Goal: Information Seeking & Learning: Learn about a topic

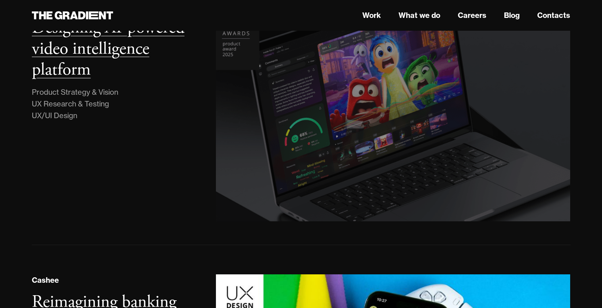
scroll to position [227, 0]
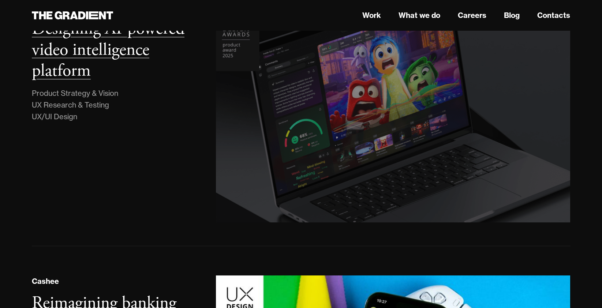
click at [333, 109] on img at bounding box center [393, 112] width 361 height 226
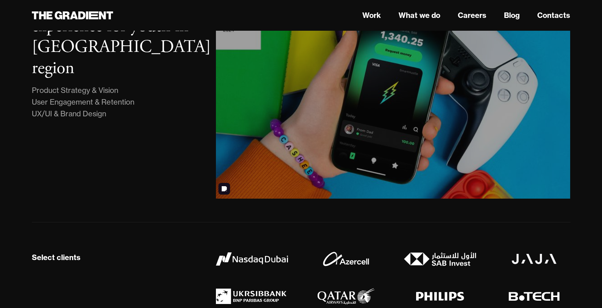
scroll to position [525, 0]
click at [273, 103] on img at bounding box center [393, 88] width 361 height 226
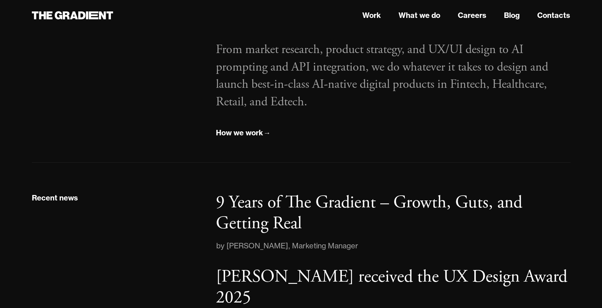
scroll to position [1094, 0]
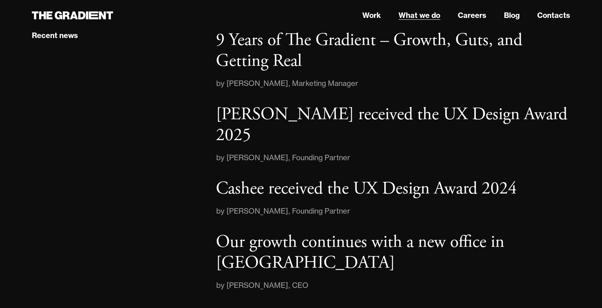
click at [431, 15] on link "What we do" at bounding box center [419, 15] width 42 height 11
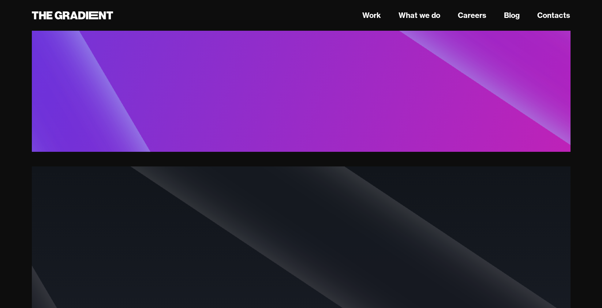
scroll to position [2798, 0]
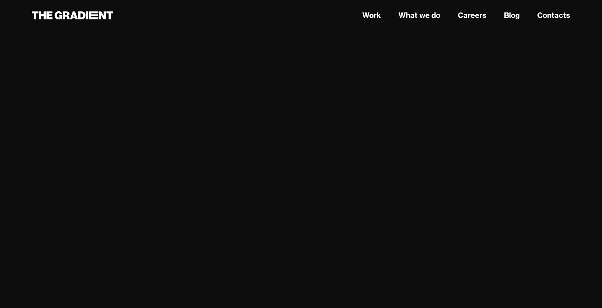
scroll to position [3884, 0]
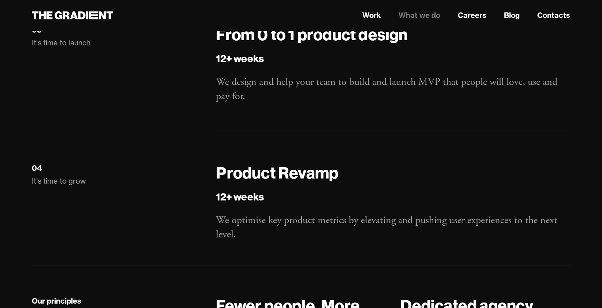
scroll to position [1210, 0]
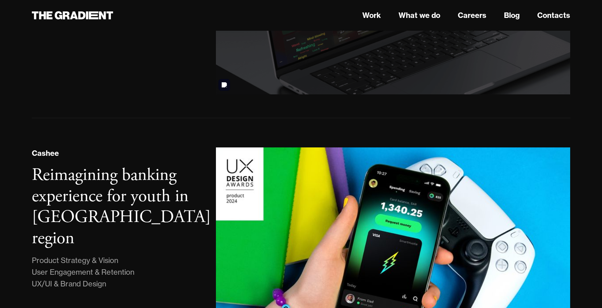
scroll to position [355, 0]
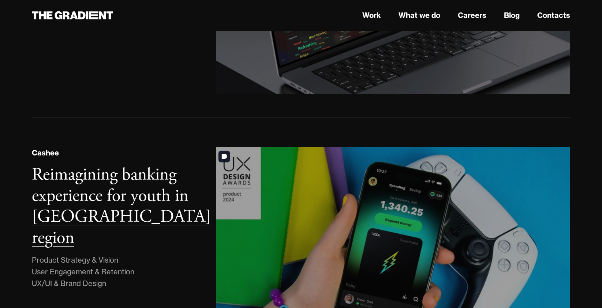
click at [295, 180] on img at bounding box center [393, 258] width 361 height 226
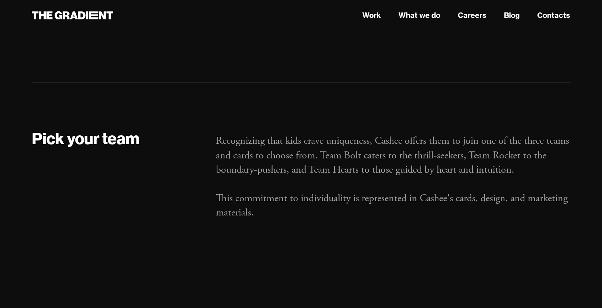
scroll to position [1961, 0]
